Goal: Information Seeking & Learning: Learn about a topic

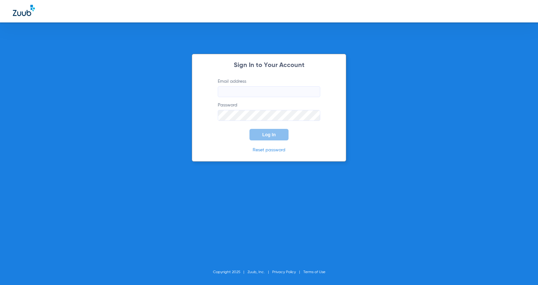
type input "maryvale-ps@risas.com"
click at [276, 137] on button "Log In" at bounding box center [268, 135] width 39 height 12
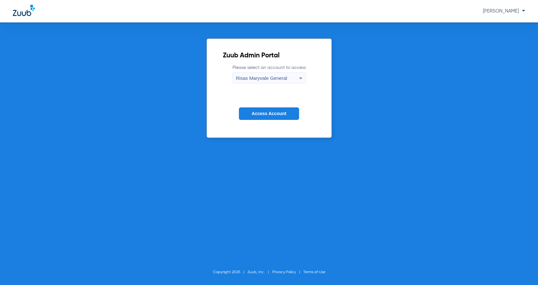
click at [274, 110] on button "Access Account" at bounding box center [269, 113] width 60 height 12
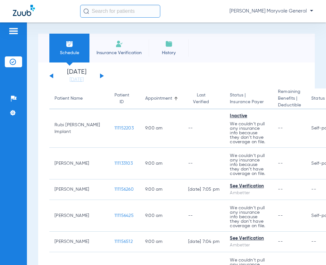
click at [101, 11] on input "text" at bounding box center [120, 11] width 80 height 13
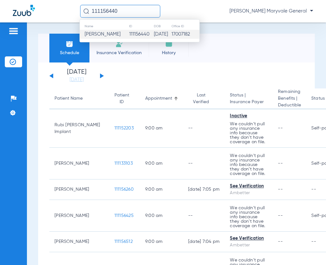
type input "111156440"
click at [129, 35] on td "111156440" at bounding box center [141, 34] width 25 height 9
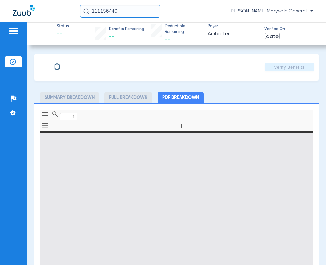
type input "0"
select select "page-width"
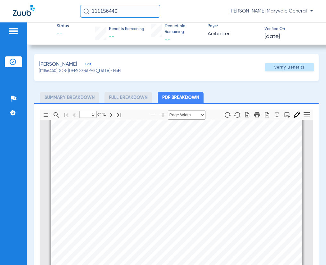
scroll to position [174, 0]
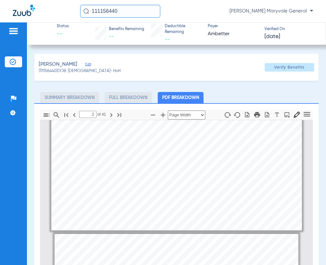
type input "1"
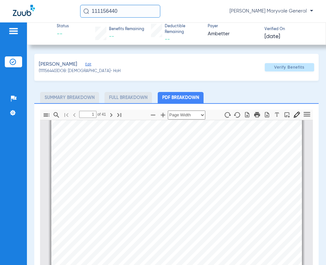
scroll to position [89, 0]
click at [276, 68] on span "Verify Benefits" at bounding box center [289, 67] width 30 height 5
click at [254, 116] on icon "button" at bounding box center [257, 114] width 6 height 5
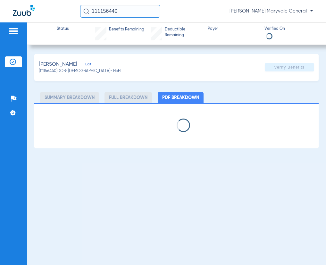
select select "page-width"
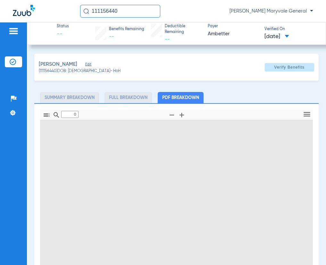
type input "1"
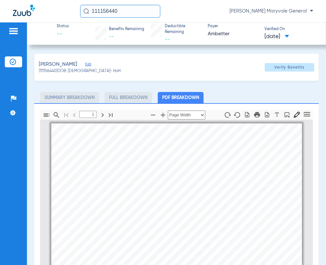
scroll to position [3, 0]
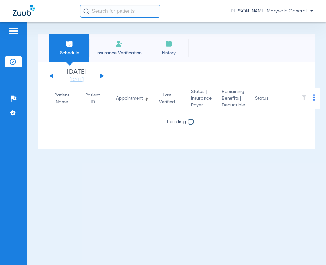
click at [114, 15] on input "text" at bounding box center [120, 11] width 80 height 13
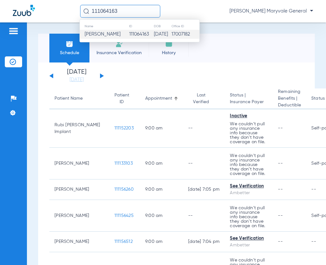
type input "111064163"
click at [113, 33] on span "[PERSON_NAME]" at bounding box center [103, 34] width 36 height 5
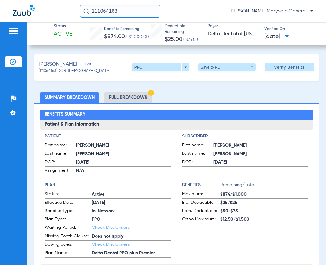
click at [140, 95] on li "Full Breakdown" at bounding box center [127, 97] width 47 height 11
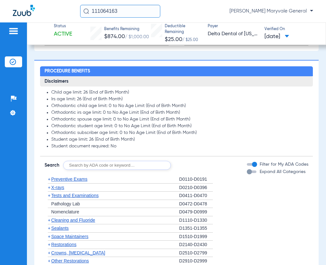
scroll to position [512, 0]
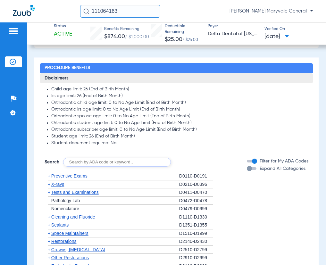
click at [88, 157] on input "text" at bounding box center [117, 161] width 108 height 9
type input "D4341"
click at [198, 157] on button "Search" at bounding box center [194, 161] width 25 height 9
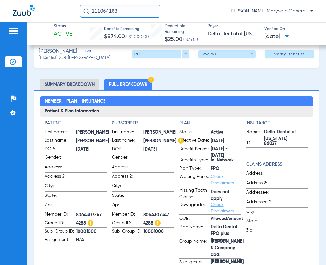
scroll to position [0, 0]
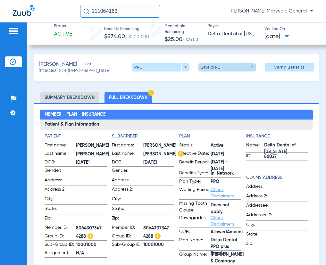
click at [213, 66] on span at bounding box center [226, 67] width 57 height 8
click at [210, 77] on button "insert_drive_file Save to PDF" at bounding box center [218, 79] width 48 height 13
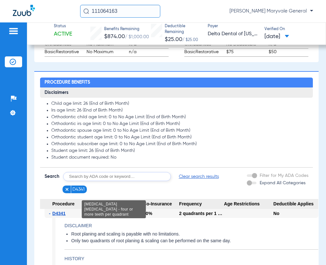
scroll to position [512, 0]
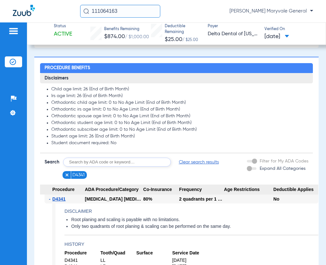
click at [67, 171] on figure at bounding box center [68, 175] width 6 height 8
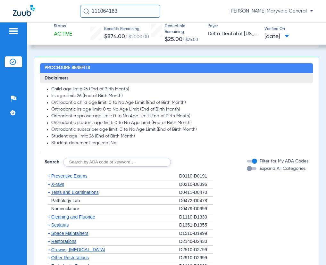
click at [85, 159] on input "text" at bounding box center [117, 161] width 108 height 9
type input "D6010"
click at [197, 157] on button "Search" at bounding box center [194, 161] width 25 height 9
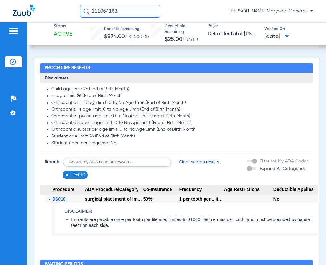
drag, startPoint x: 111, startPoint y: 13, endPoint x: 36, endPoint y: 15, distance: 74.6
click at [38, 15] on div "111064163 [PERSON_NAME] Maryvale General" at bounding box center [163, 11] width 326 height 22
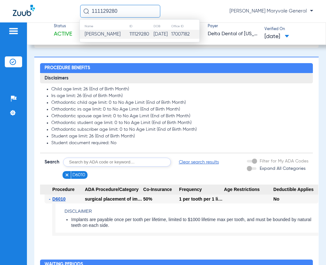
type input "111129280"
click at [120, 32] on span "[PERSON_NAME]" at bounding box center [103, 34] width 36 height 5
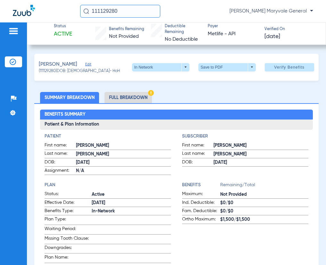
click at [124, 99] on li "Full Breakdown" at bounding box center [127, 97] width 47 height 11
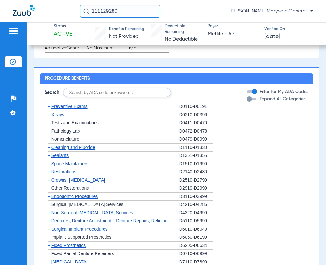
scroll to position [598, 0]
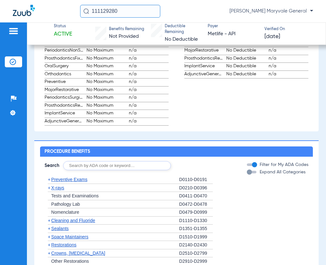
click at [91, 170] on input "text" at bounding box center [117, 165] width 108 height 9
type input "D6010"
click button "Search" at bounding box center [194, 165] width 25 height 9
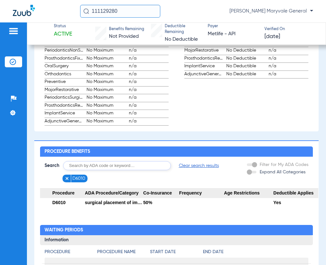
click at [66, 181] on img at bounding box center [67, 178] width 4 height 4
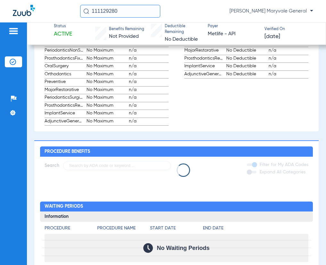
click at [70, 168] on div at bounding box center [176, 169] width 272 height 13
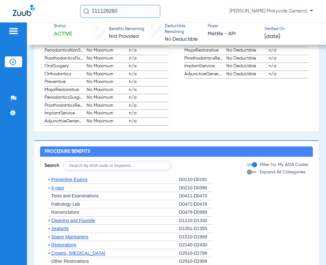
drag, startPoint x: 133, startPoint y: 9, endPoint x: 34, endPoint y: 7, distance: 98.9
click at [35, 7] on div "111129280 [PERSON_NAME] Maryvale General" at bounding box center [163, 11] width 326 height 22
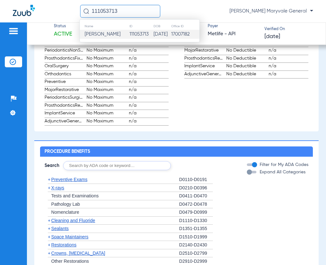
type input "111053713"
click at [107, 36] on span "[PERSON_NAME]" at bounding box center [103, 34] width 36 height 5
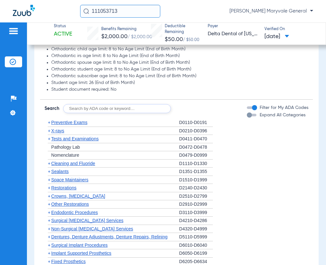
scroll to position [470, 0]
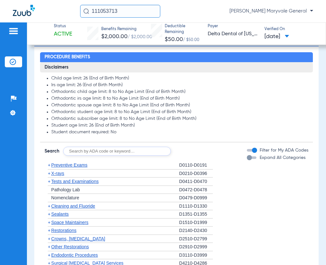
click at [76, 151] on input "text" at bounding box center [117, 151] width 108 height 9
type input "D2950"
click at [194, 152] on button "Search" at bounding box center [194, 151] width 25 height 9
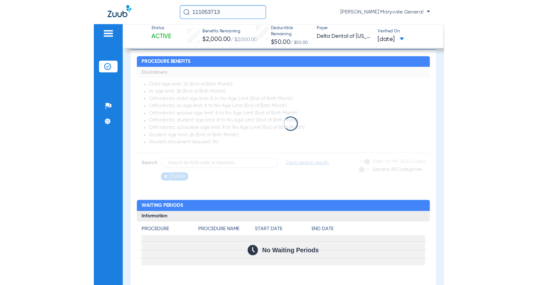
scroll to position [424, 0]
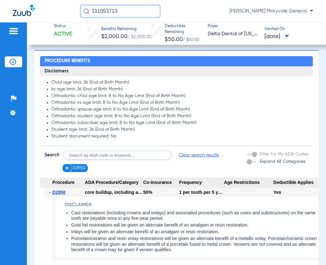
click at [67, 166] on img at bounding box center [67, 168] width 4 height 4
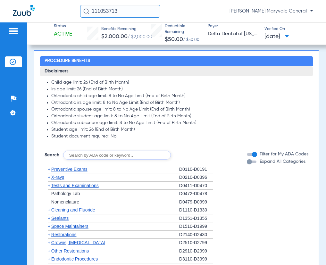
click at [77, 150] on input "text" at bounding box center [117, 154] width 108 height 9
type input "D6010"
click at [190, 150] on button "Search" at bounding box center [194, 154] width 25 height 9
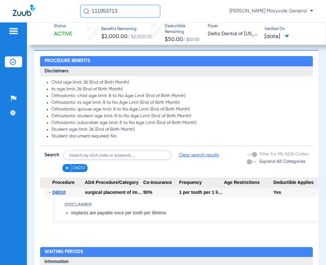
click at [75, 153] on input "text" at bounding box center [117, 154] width 108 height 9
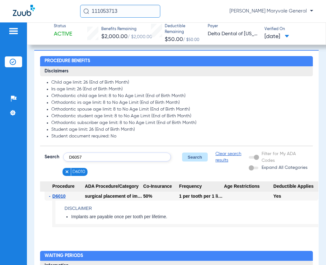
type input "D6057"
click at [196, 156] on button "Search" at bounding box center [194, 156] width 25 height 9
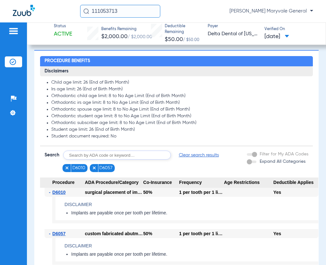
click at [66, 166] on img at bounding box center [67, 168] width 4 height 4
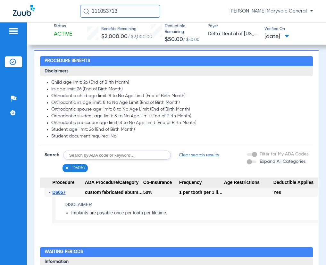
click at [82, 150] on input "text" at bounding box center [117, 154] width 108 height 9
click at [67, 164] on figure at bounding box center [68, 168] width 6 height 8
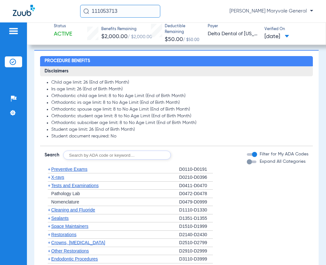
click at [75, 151] on input "text" at bounding box center [117, 154] width 108 height 9
type input "D6104"
click at [187, 151] on button "Search" at bounding box center [194, 154] width 25 height 9
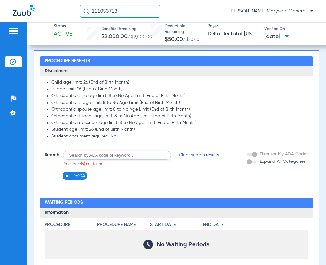
click at [79, 152] on input "text" at bounding box center [117, 154] width 108 height 9
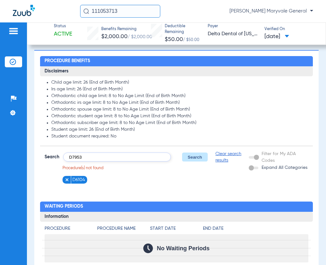
type input "D7953"
click at [190, 155] on button "Search" at bounding box center [194, 156] width 25 height 9
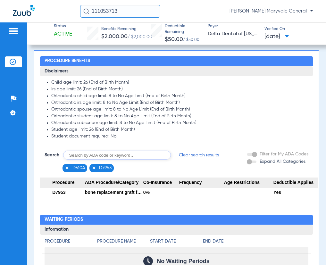
click at [84, 150] on input "text" at bounding box center [117, 154] width 108 height 9
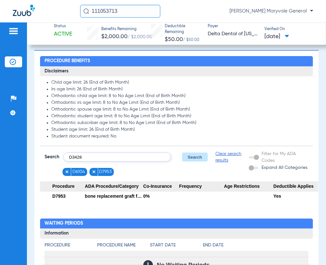
type input "D3428"
click at [194, 152] on button "Search" at bounding box center [194, 156] width 25 height 9
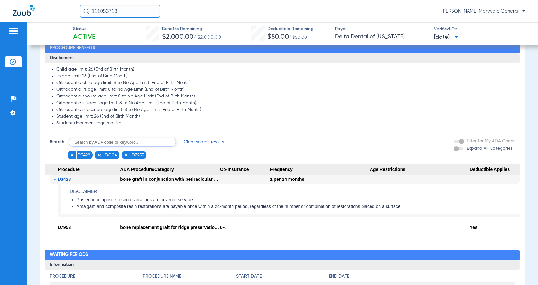
scroll to position [338, 0]
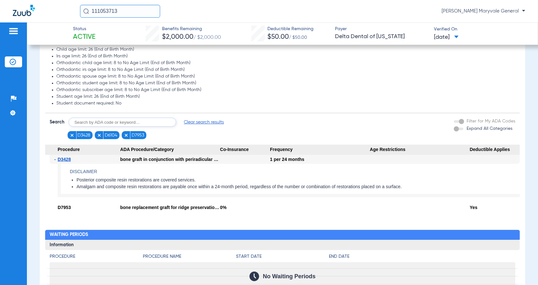
click at [126, 137] on img at bounding box center [126, 135] width 4 height 4
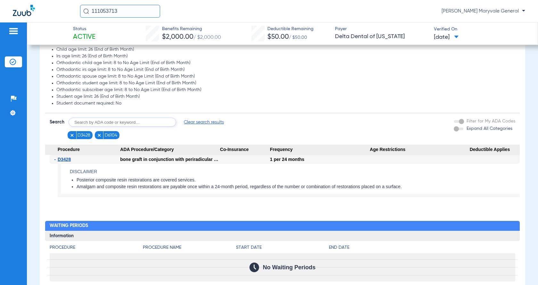
click at [100, 137] on img at bounding box center [99, 135] width 4 height 4
